Goal: Transaction & Acquisition: Purchase product/service

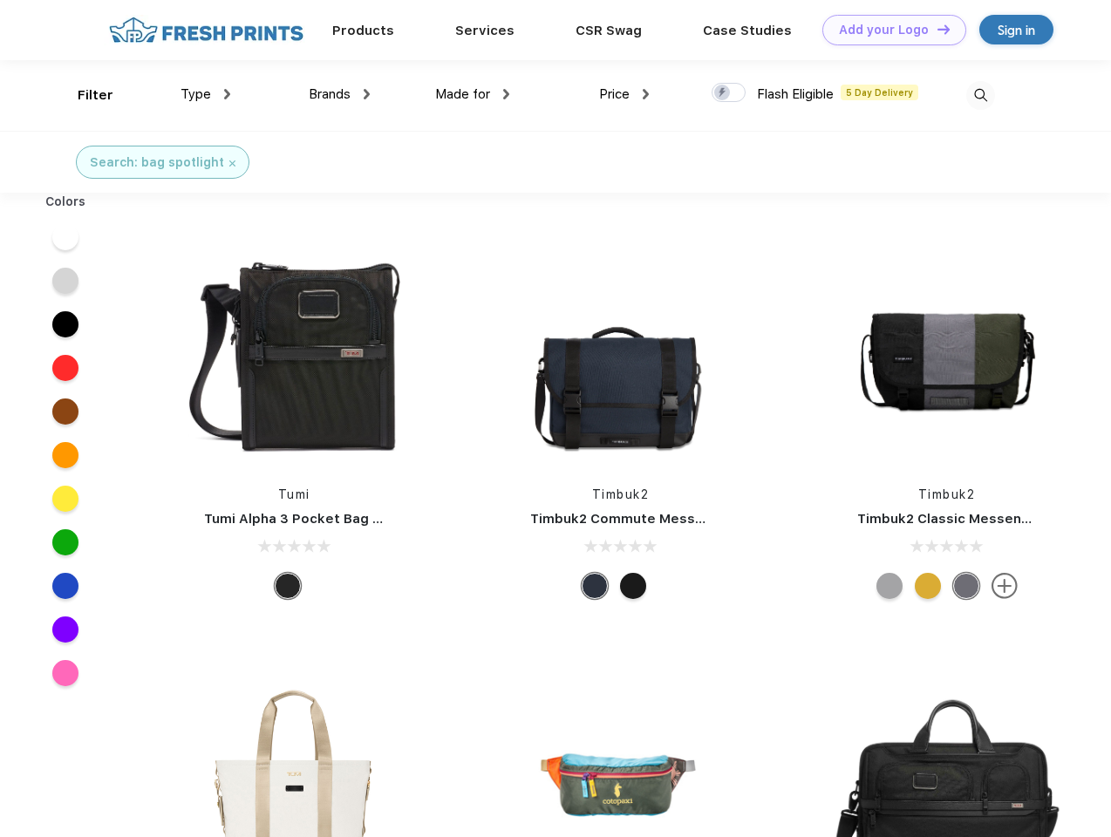
click at [888, 30] on link "Add your Logo Design Tool" at bounding box center [894, 30] width 144 height 31
click at [0, 0] on div "Design Tool" at bounding box center [0, 0] width 0 height 0
click at [936, 29] on link "Add your Logo Design Tool" at bounding box center [894, 30] width 144 height 31
click at [84, 95] on div "Filter" at bounding box center [96, 95] width 36 height 20
click at [206, 94] on span "Type" at bounding box center [195, 94] width 31 height 16
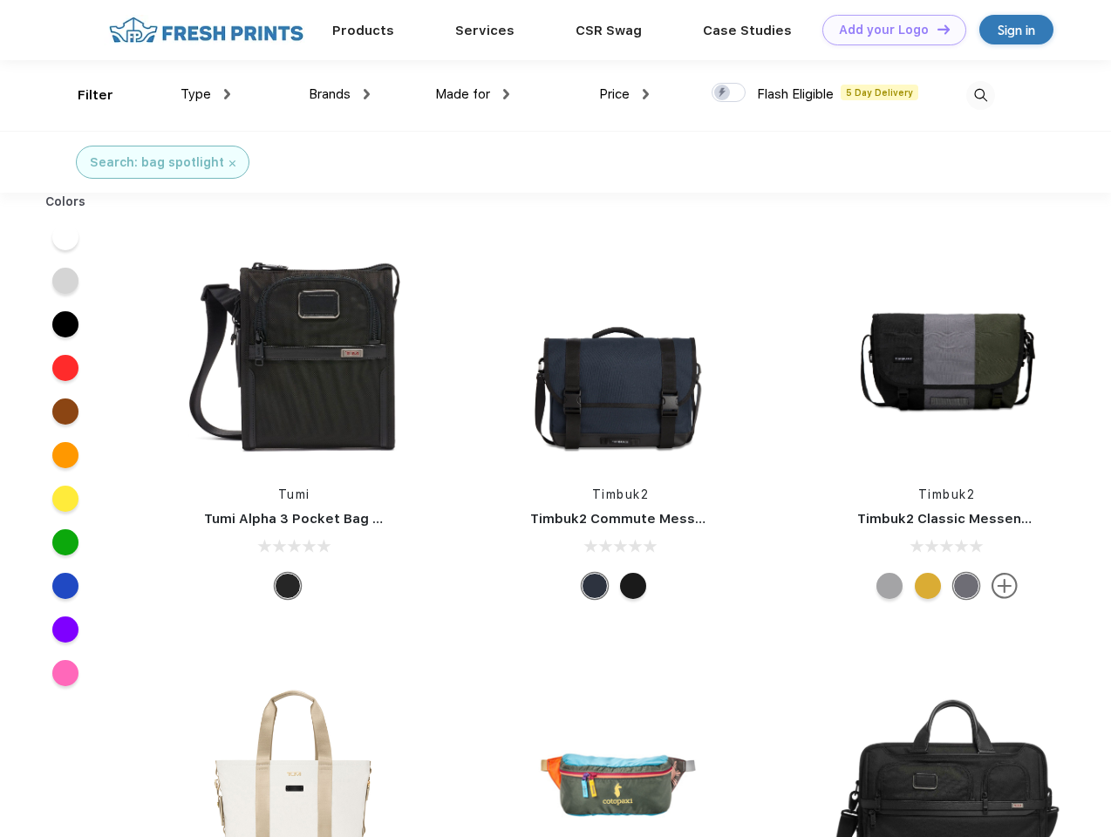
click at [339, 94] on span "Brands" at bounding box center [330, 94] width 42 height 16
click at [473, 94] on span "Made for" at bounding box center [462, 94] width 55 height 16
click at [624, 94] on span "Price" at bounding box center [614, 94] width 31 height 16
click at [729, 93] on div at bounding box center [729, 92] width 34 height 19
click at [723, 93] on input "checkbox" at bounding box center [717, 87] width 11 height 11
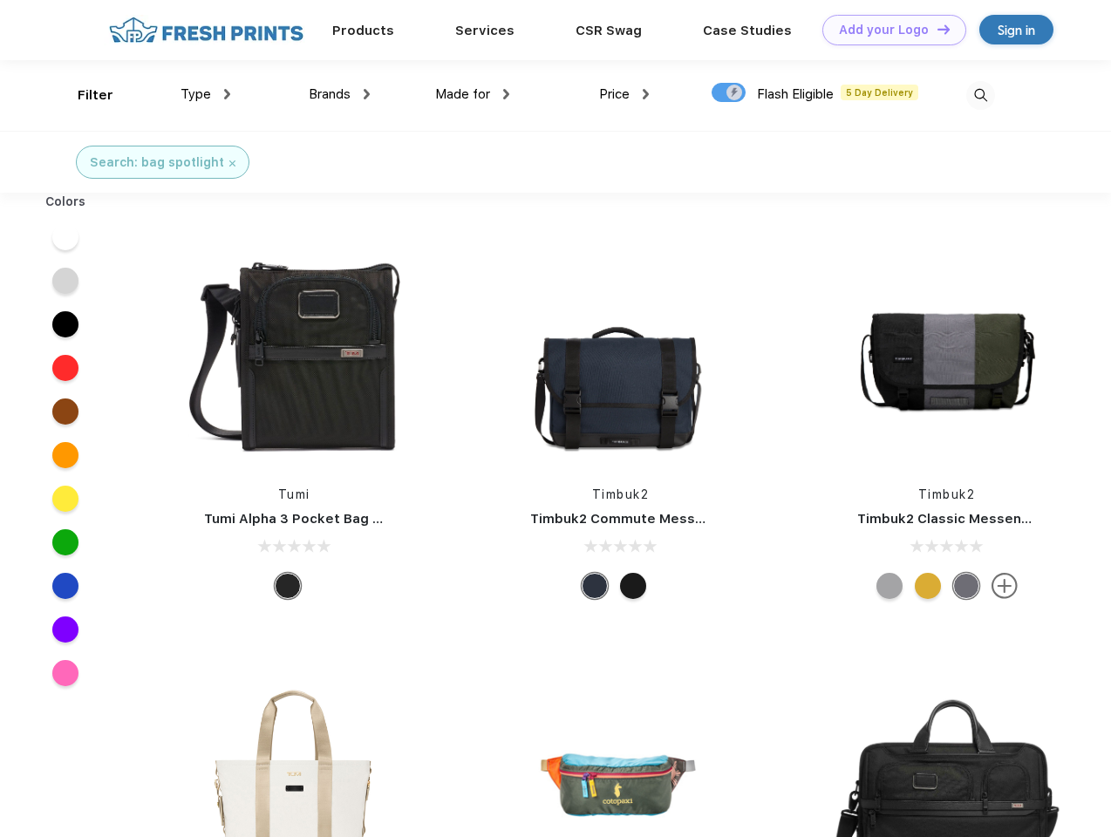
click at [980, 95] on img at bounding box center [980, 95] width 29 height 29
